Goal: Information Seeking & Learning: Learn about a topic

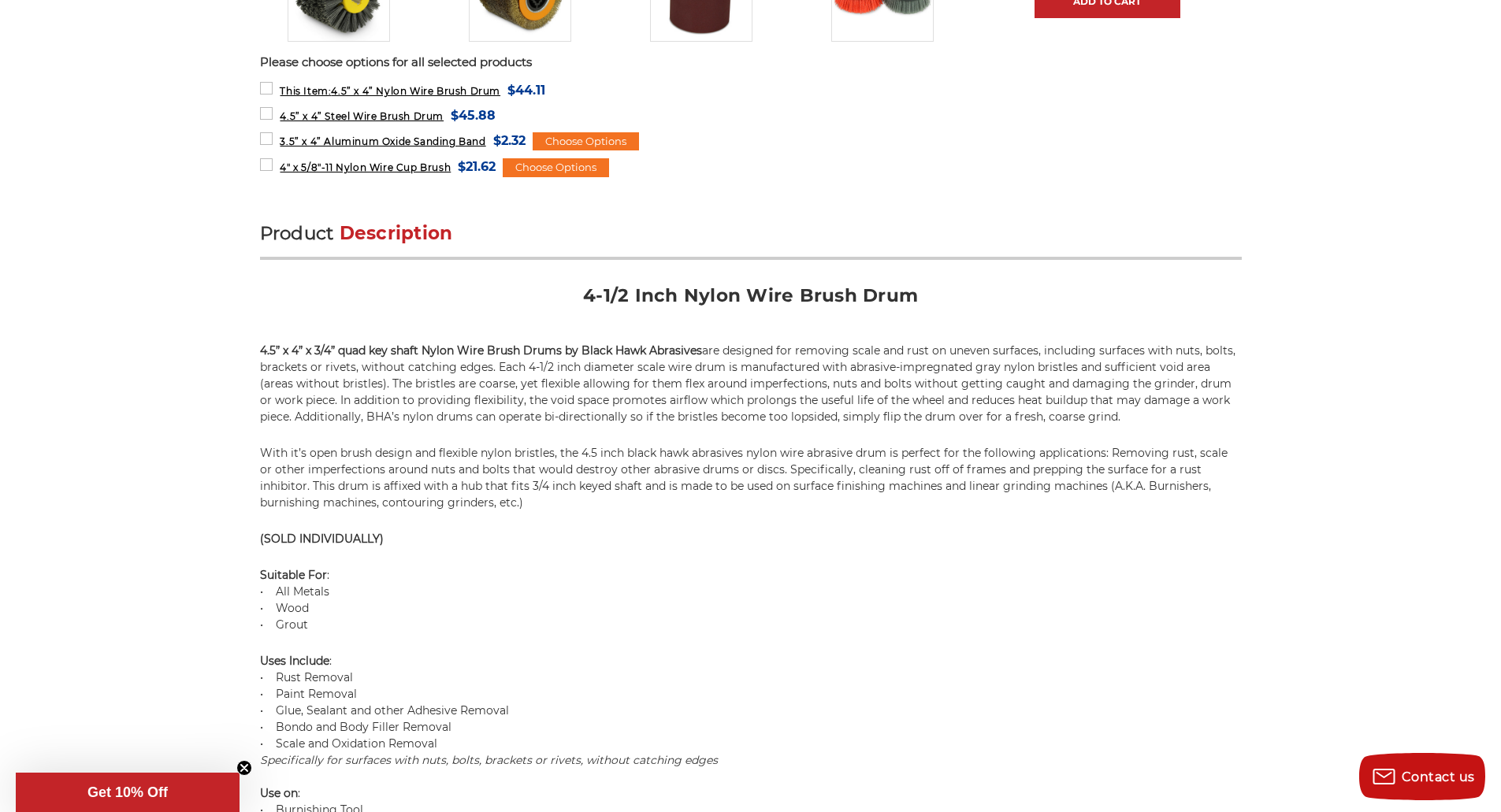
scroll to position [788, 0]
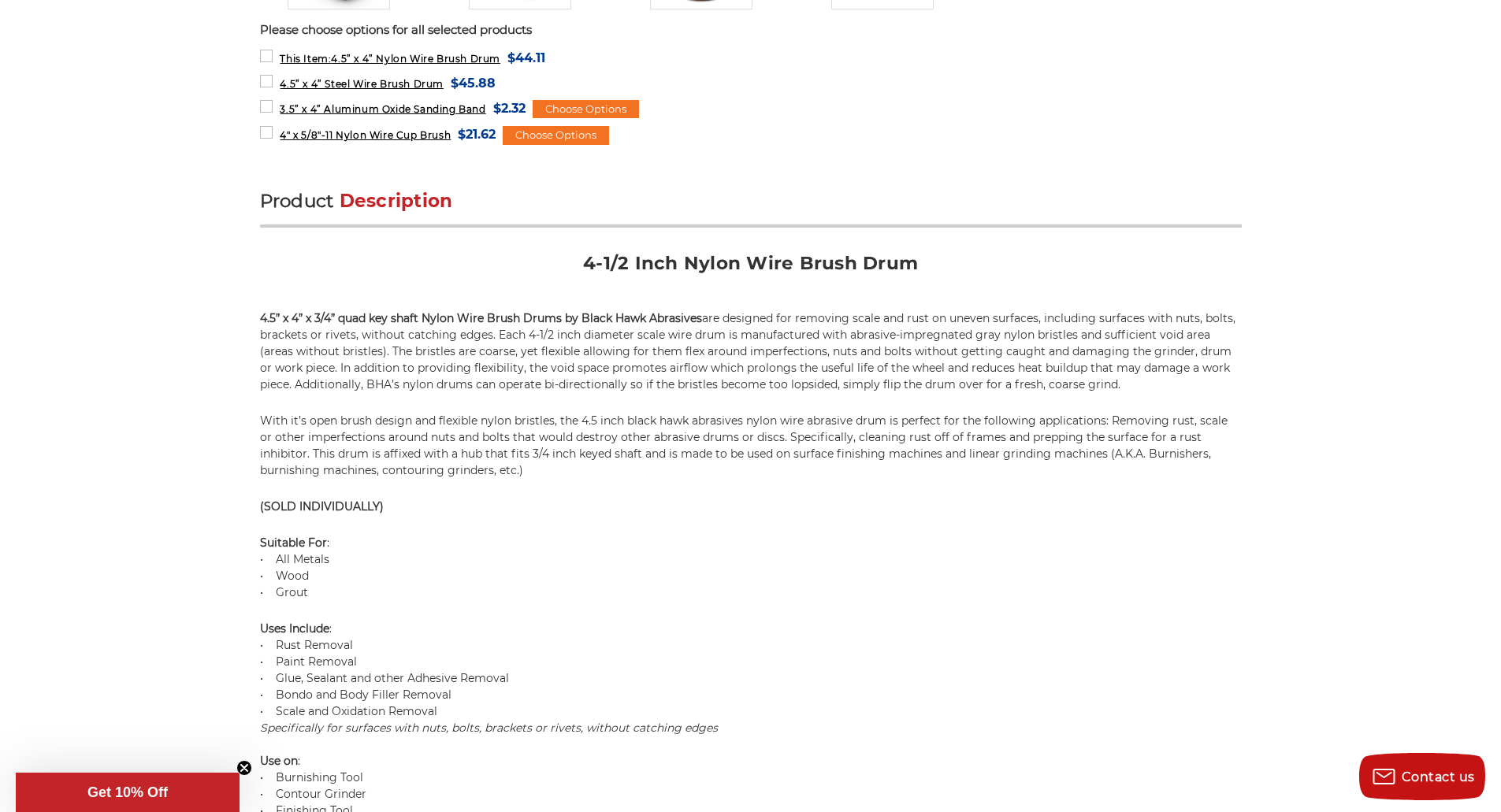
click at [646, 465] on p "With it’s open brush design and flexible nylon bristles, the 4.5 inch black haw…" at bounding box center [750, 446] width 982 height 66
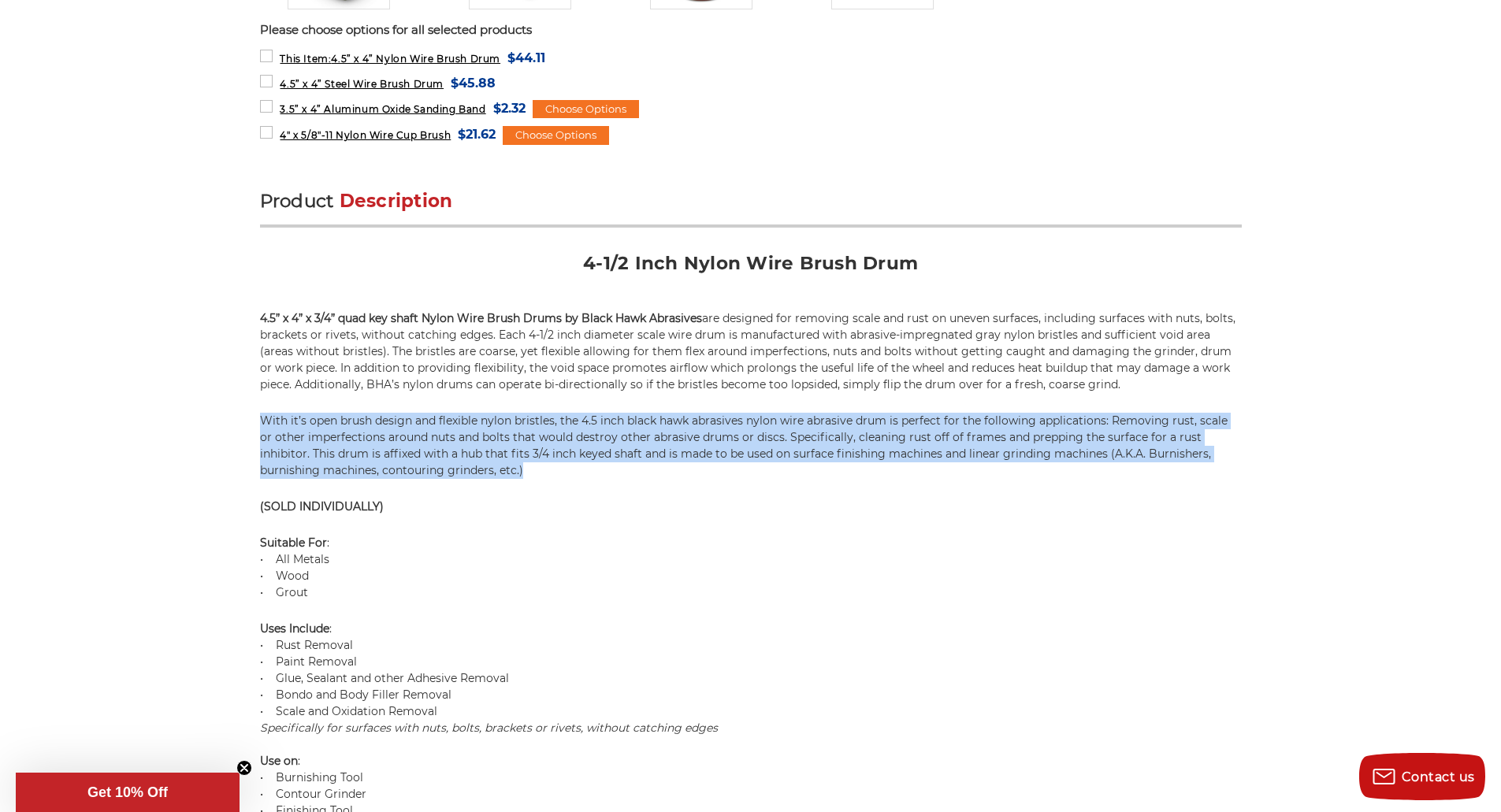
click at [646, 465] on p "With it’s open brush design and flexible nylon bristles, the 4.5 inch black haw…" at bounding box center [750, 446] width 982 height 66
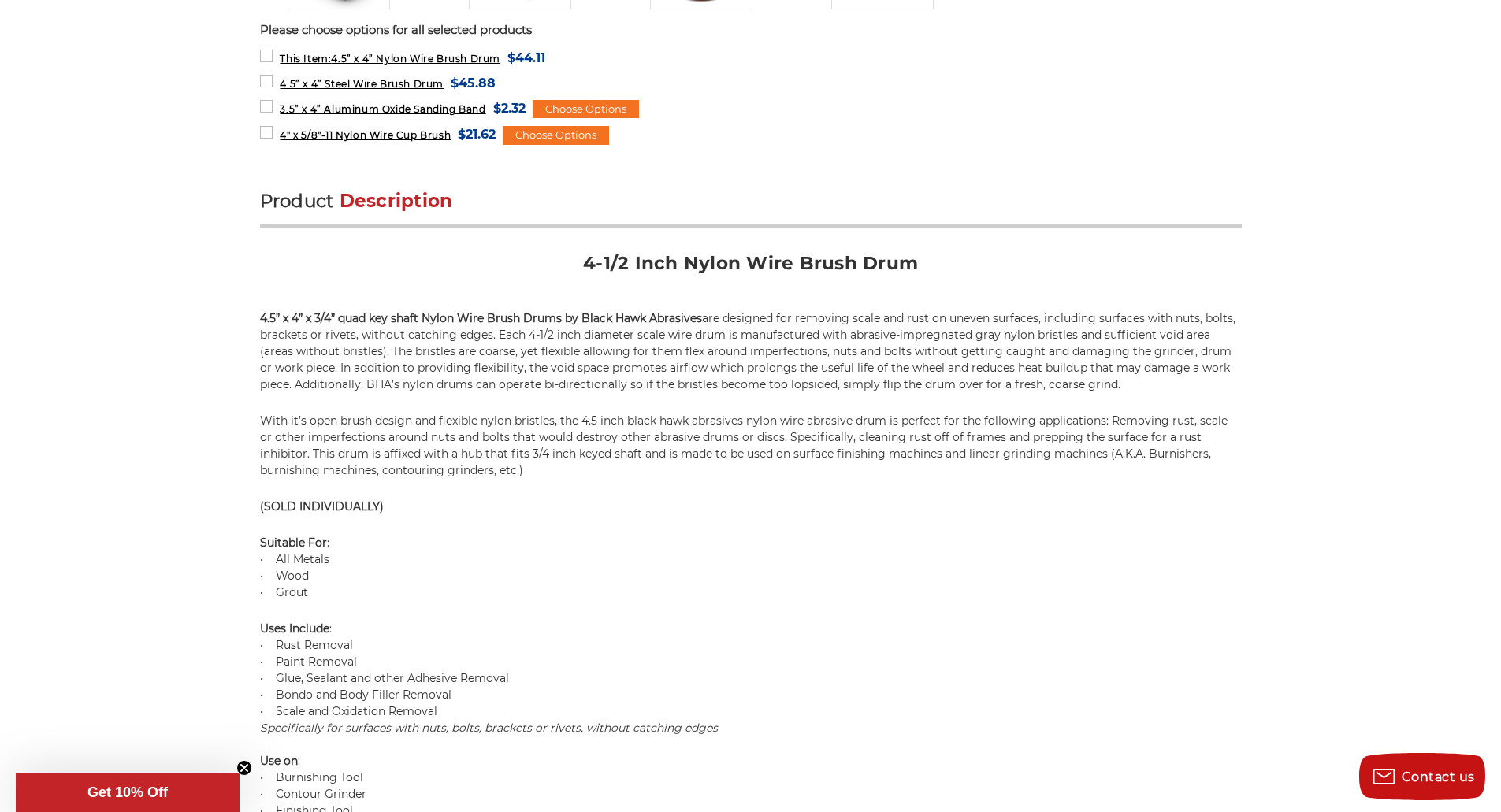
click at [645, 466] on p "With it’s open brush design and flexible nylon bristles, the 4.5 inch black haw…" at bounding box center [750, 446] width 982 height 66
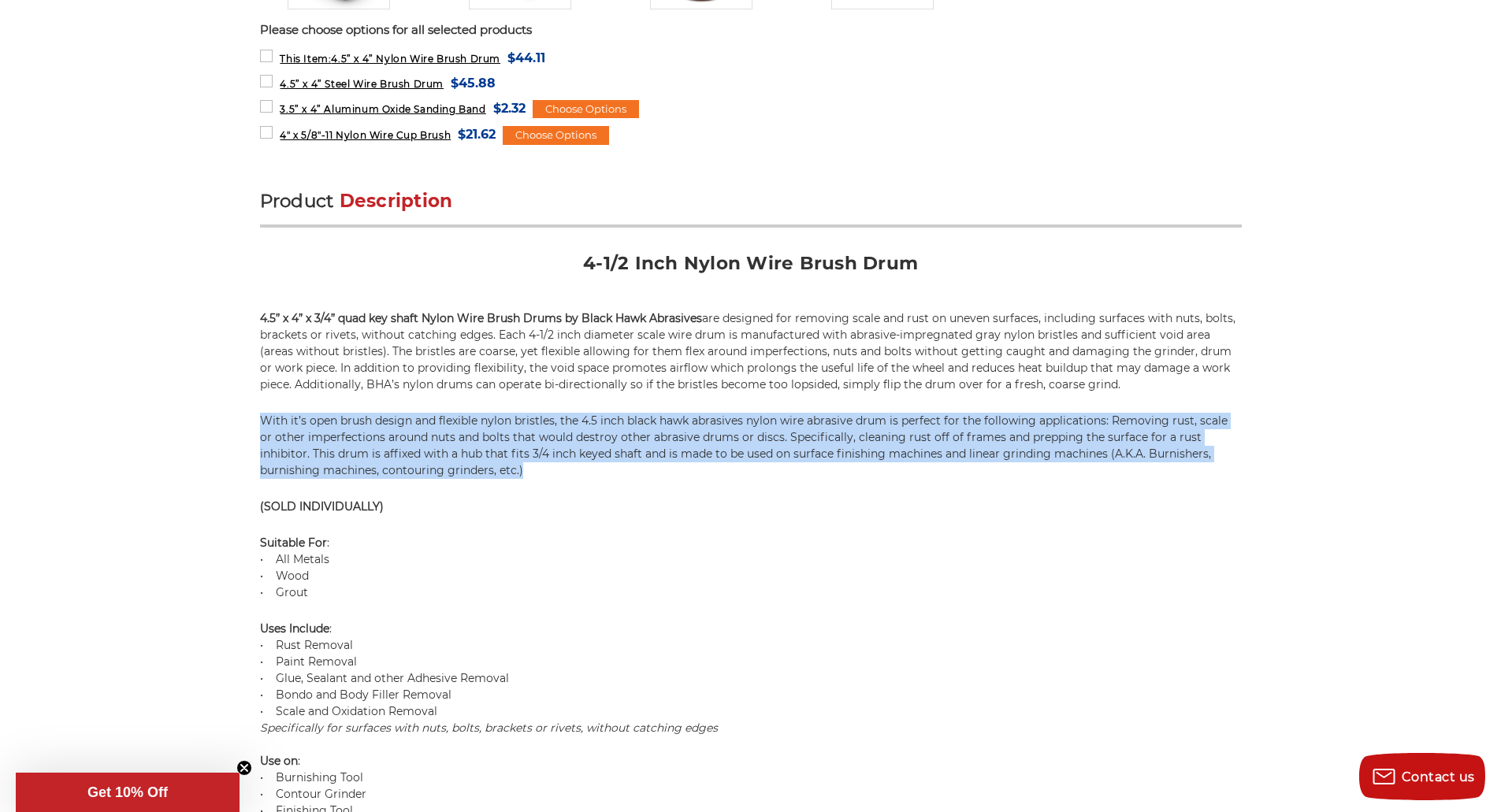
click at [645, 466] on p "With it’s open brush design and flexible nylon bristles, the 4.5 inch black haw…" at bounding box center [750, 446] width 982 height 66
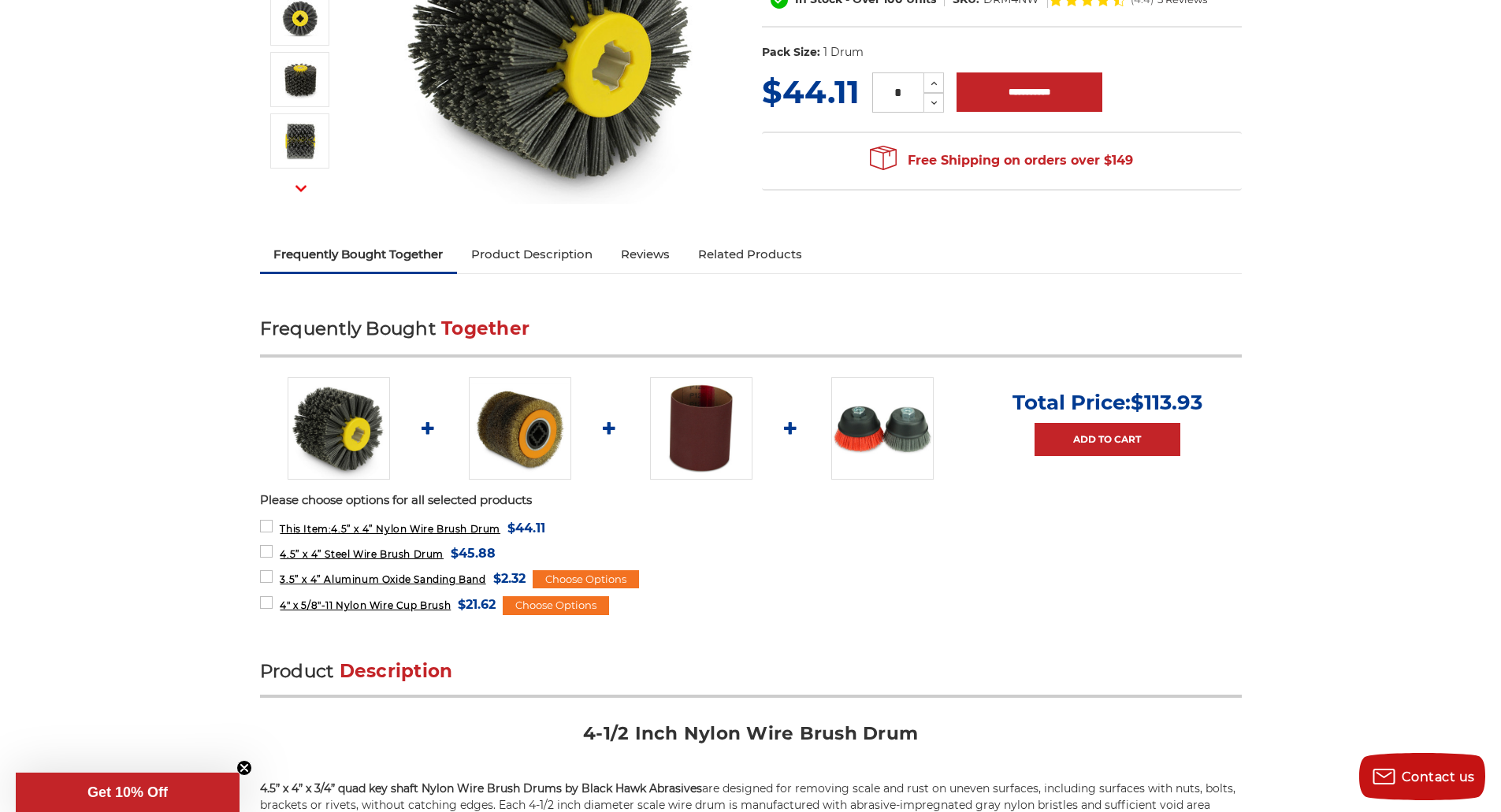
scroll to position [0, 0]
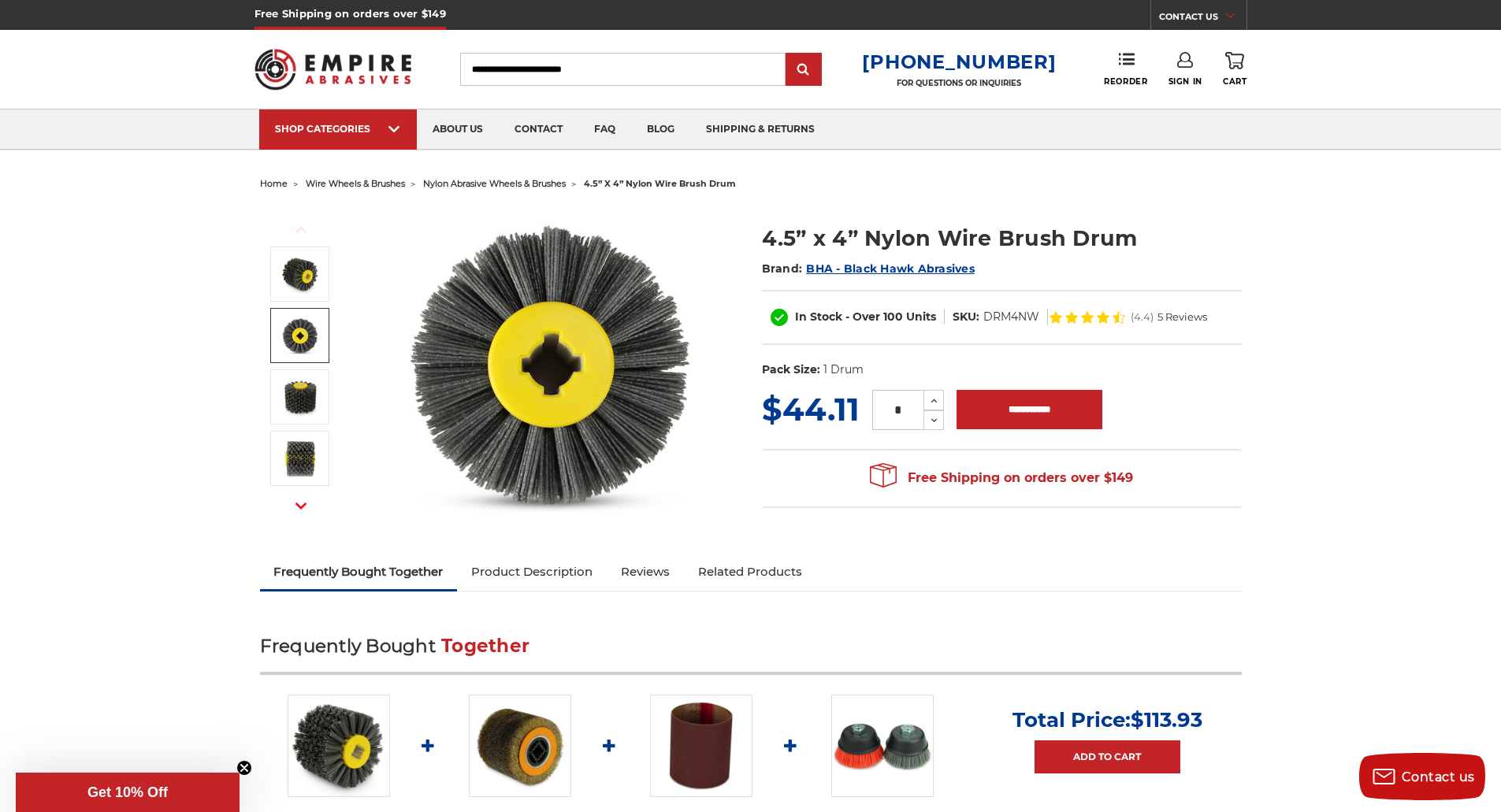
click at [297, 342] on img at bounding box center [300, 335] width 39 height 39
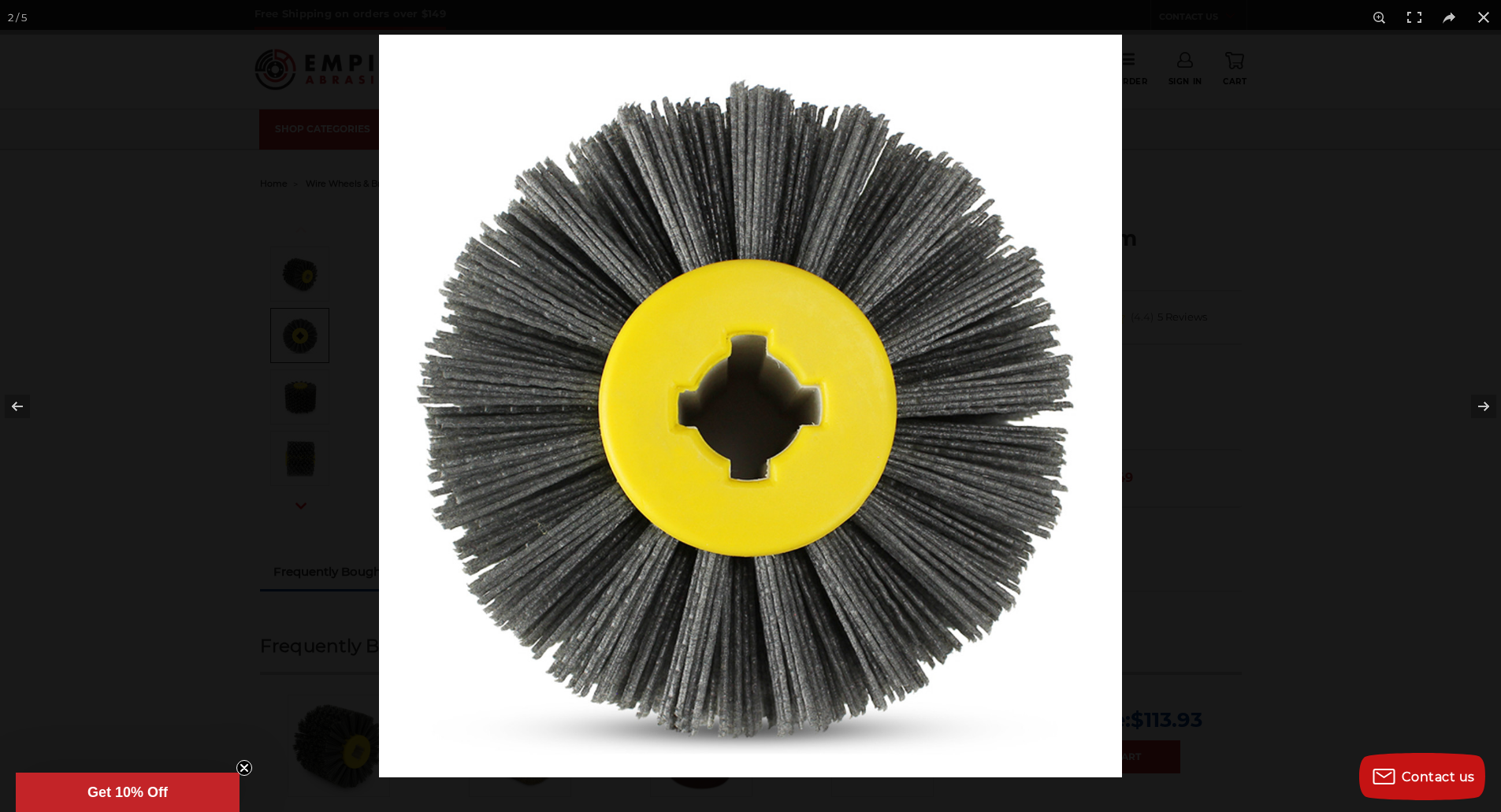
click at [286, 398] on div at bounding box center [750, 406] width 1501 height 812
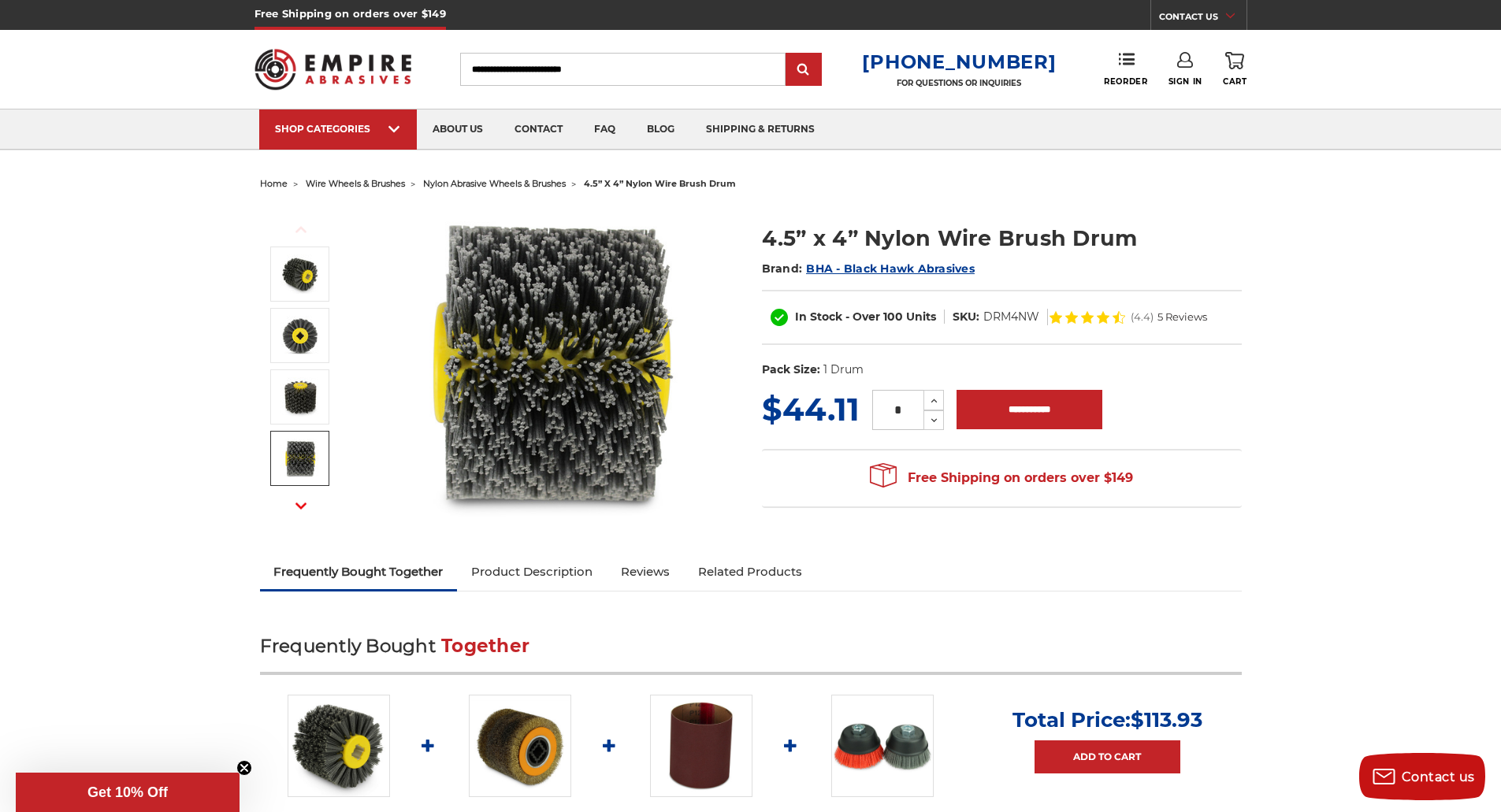
click at [302, 502] on icon "button" at bounding box center [301, 506] width 11 height 11
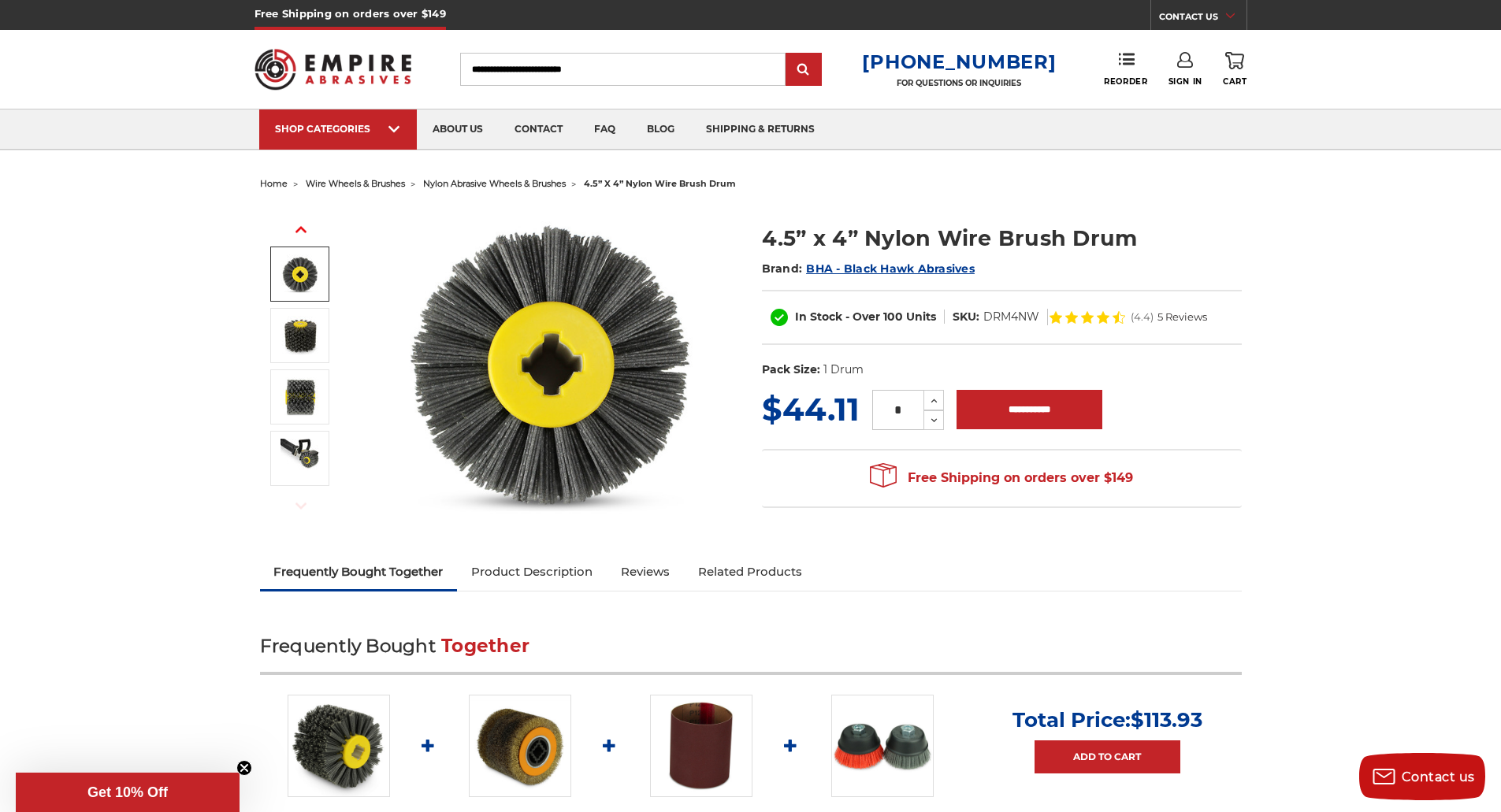
click at [311, 224] on button "Previous" at bounding box center [301, 230] width 38 height 34
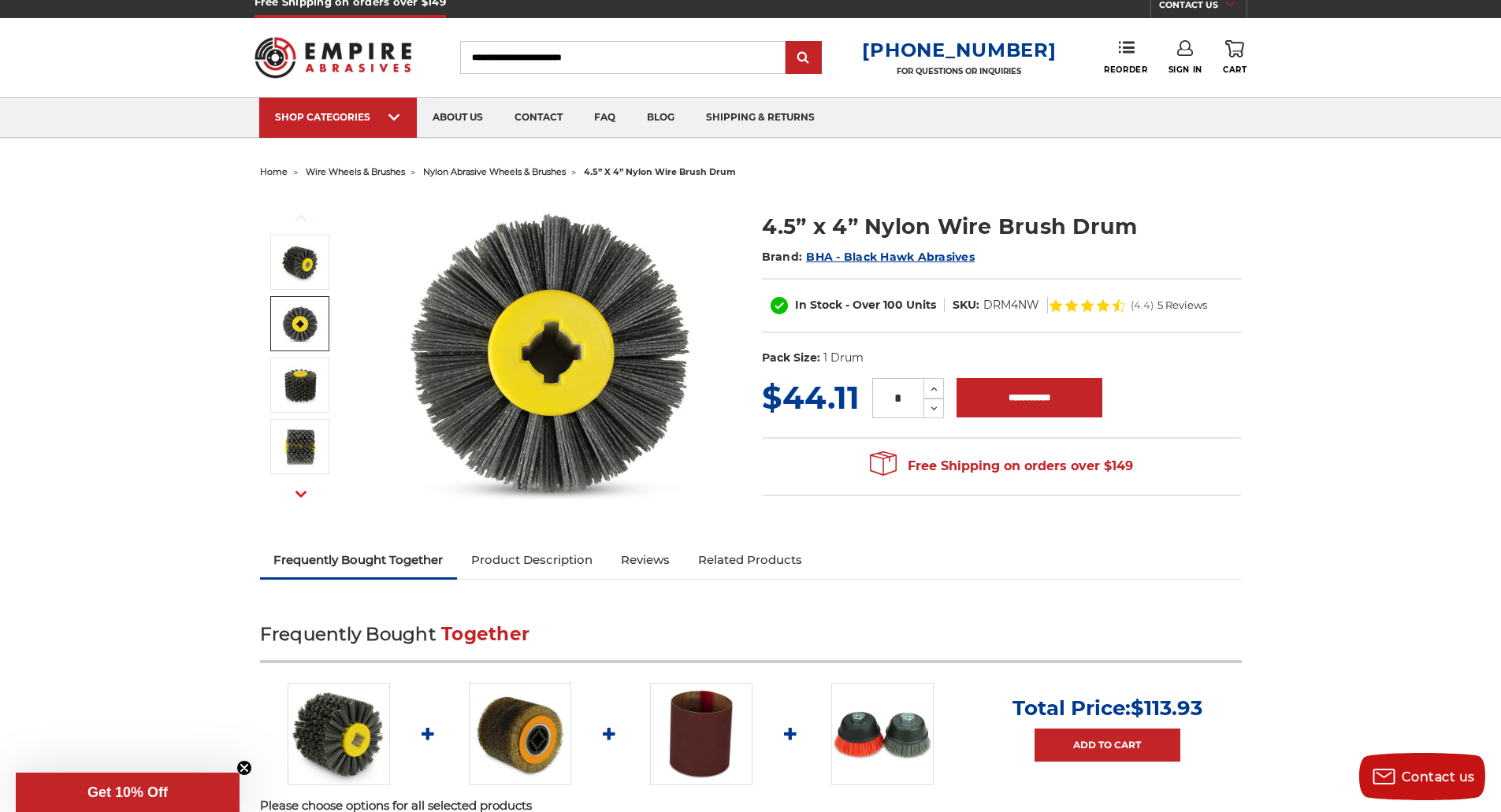
scroll to position [78, 0]
